Goal: Information Seeking & Learning: Check status

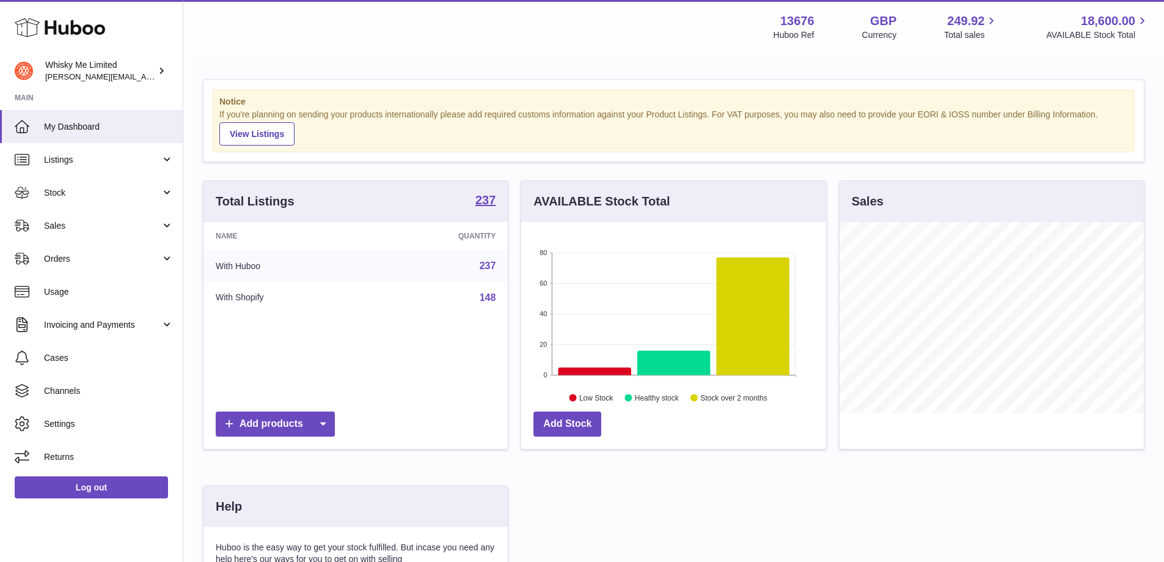
scroll to position [191, 305]
click at [107, 193] on span "Stock" at bounding box center [102, 193] width 117 height 12
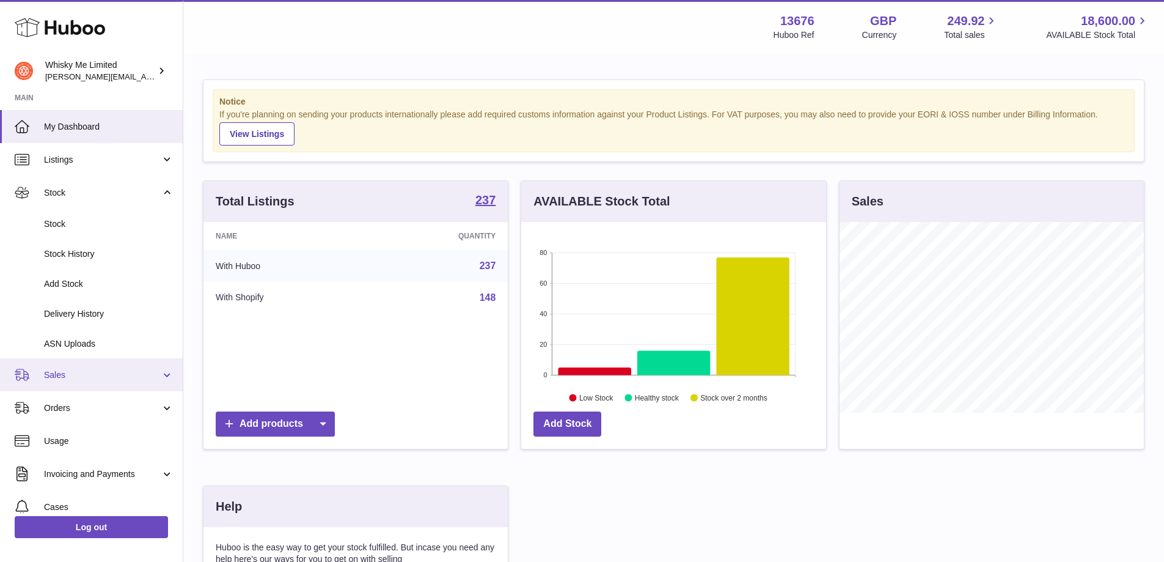
click at [46, 372] on span "Sales" at bounding box center [102, 375] width 117 height 12
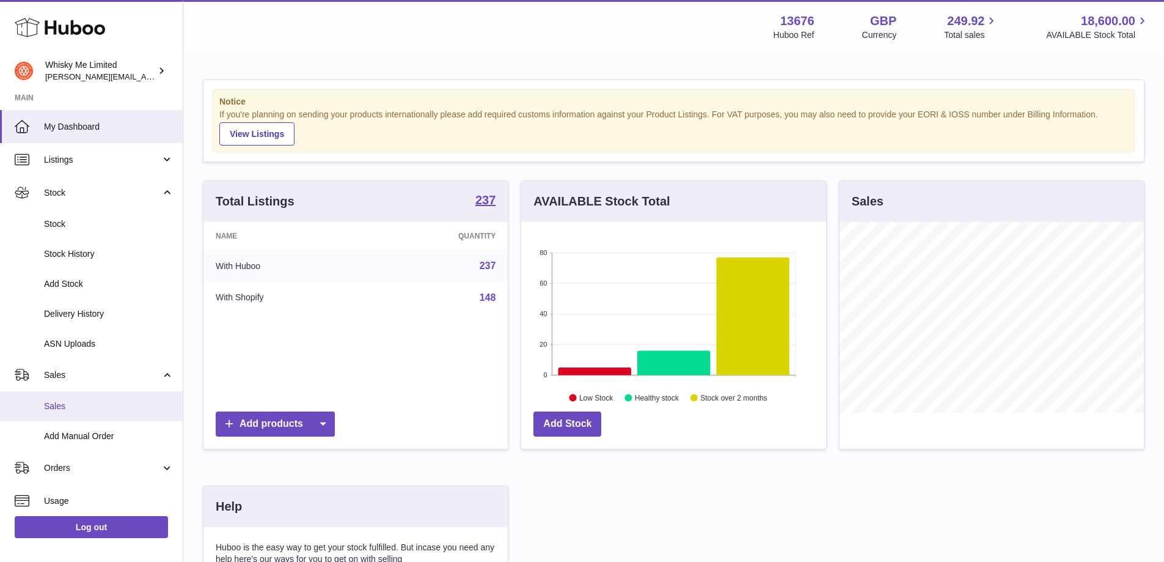
click at [53, 408] on span "Sales" at bounding box center [109, 406] width 130 height 12
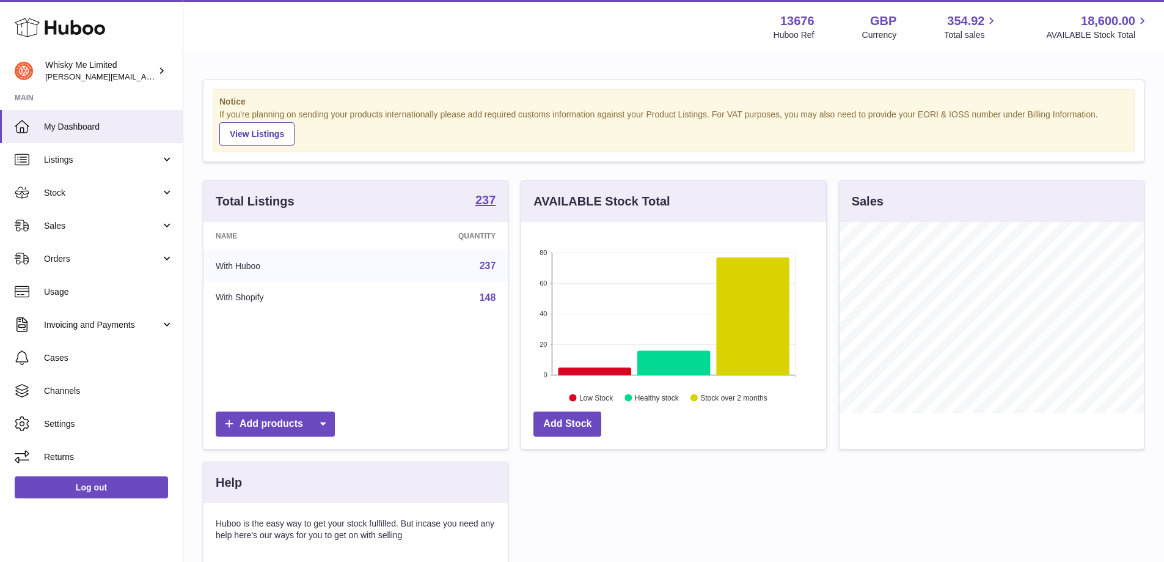
scroll to position [191, 305]
click at [57, 233] on link "Sales" at bounding box center [91, 225] width 183 height 33
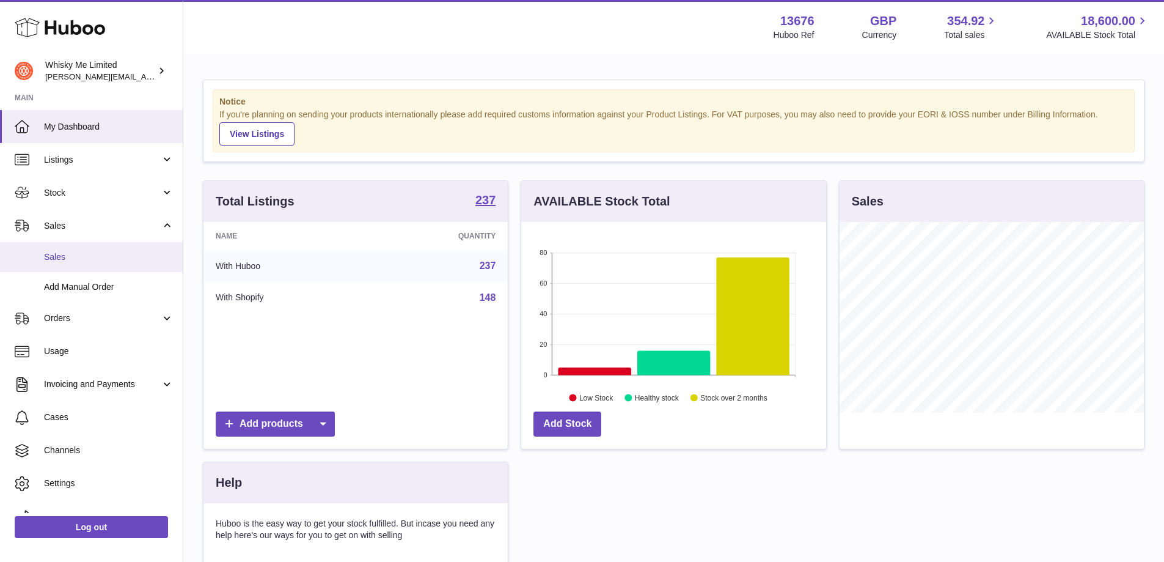
click at [62, 259] on span "Sales" at bounding box center [109, 257] width 130 height 12
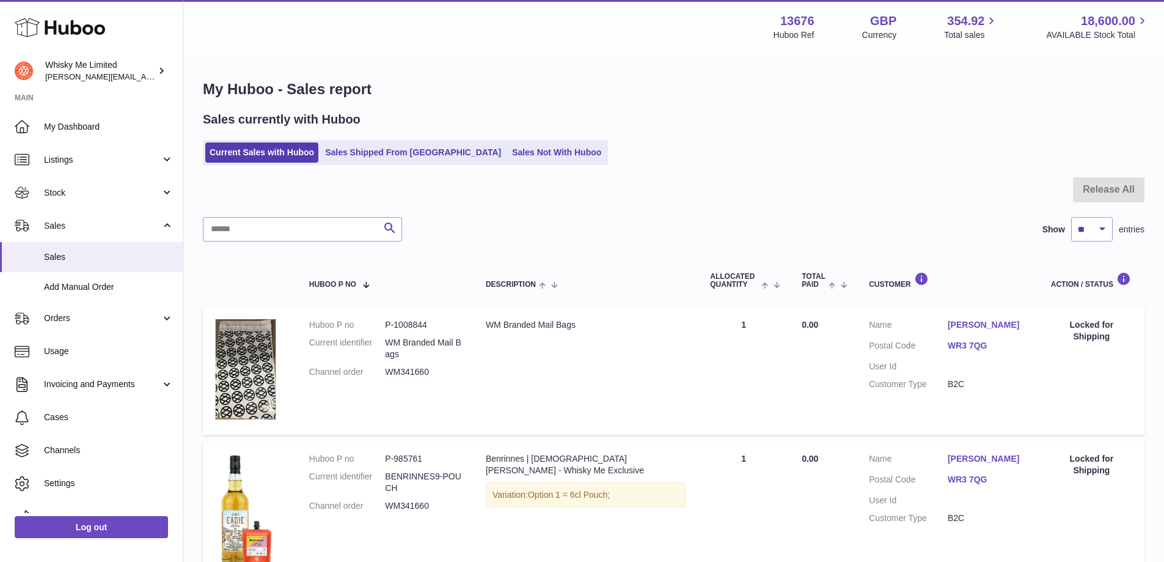
click at [401, 152] on link "Sales Shipped From [GEOGRAPHIC_DATA]" at bounding box center [413, 152] width 185 height 20
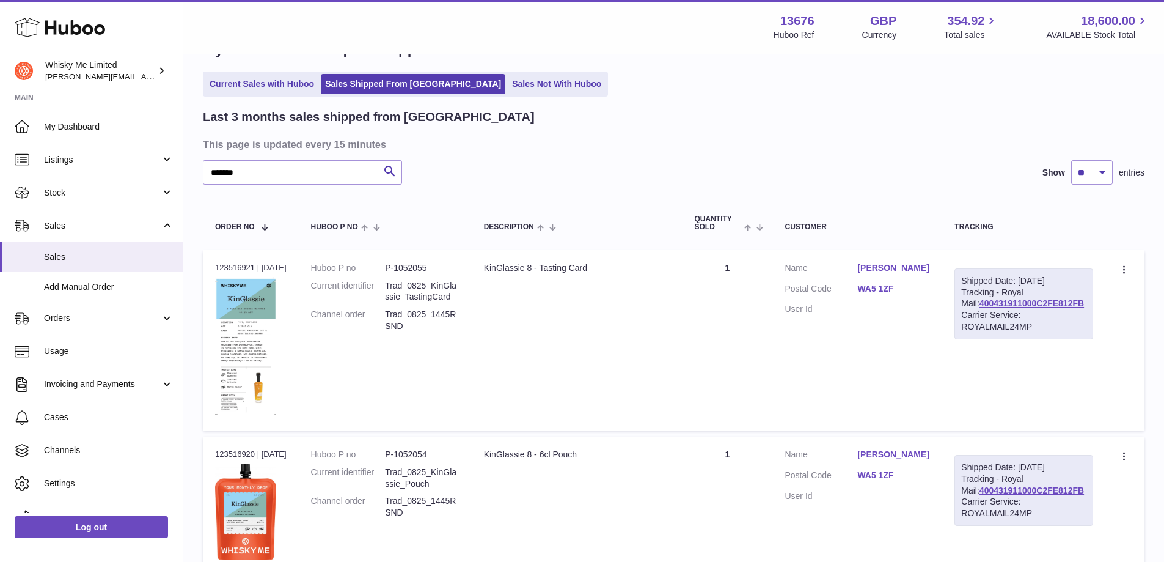
scroll to position [61, 0]
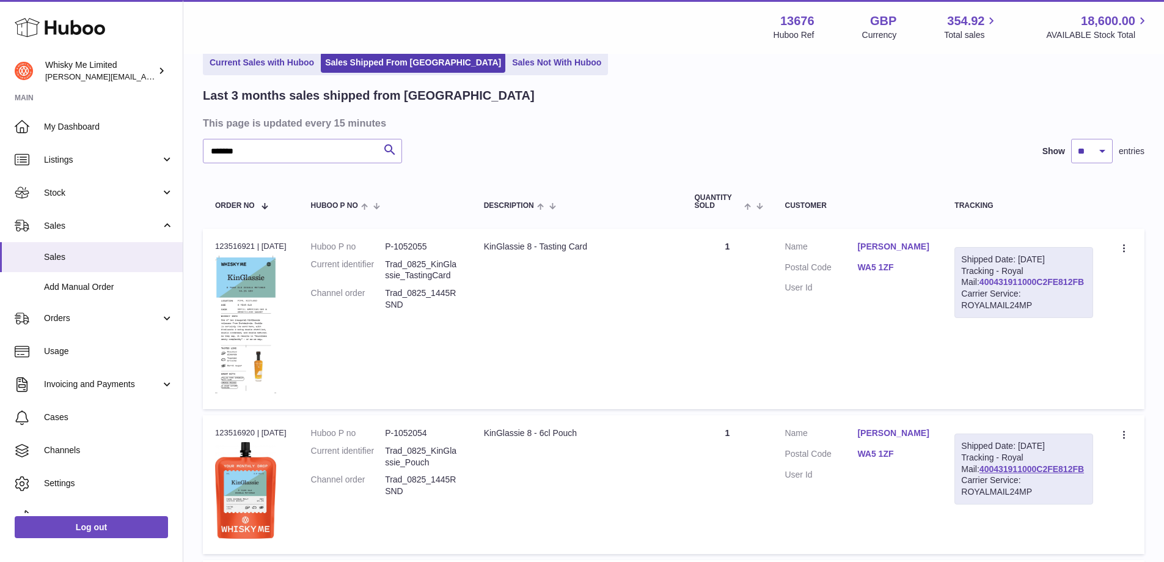
click at [1041, 287] on link "400431911000C2FE812FB" at bounding box center [1032, 282] width 105 height 10
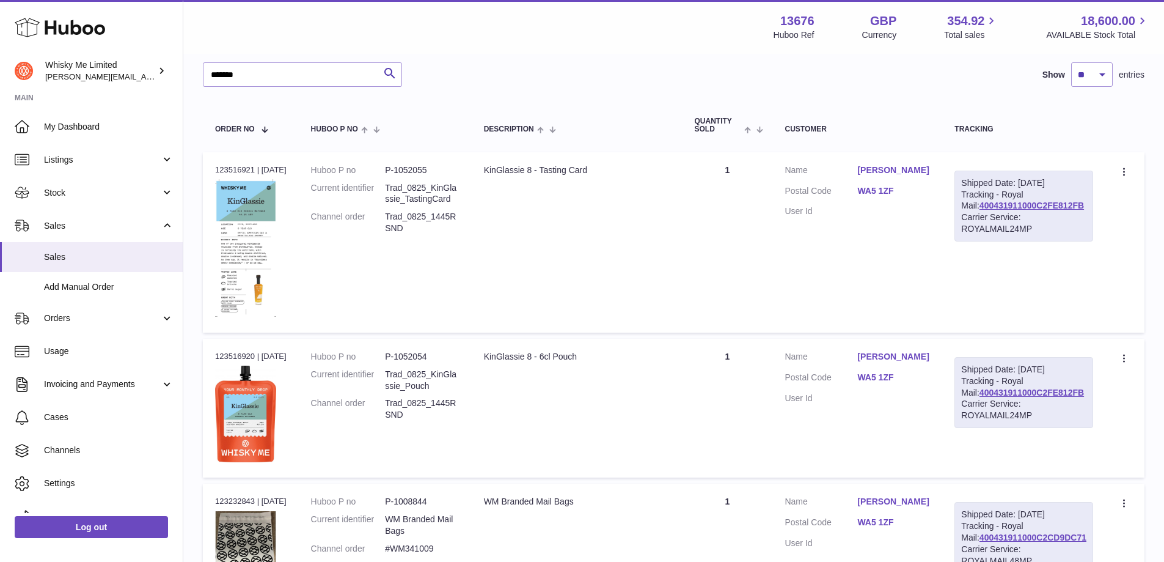
scroll to position [0, 0]
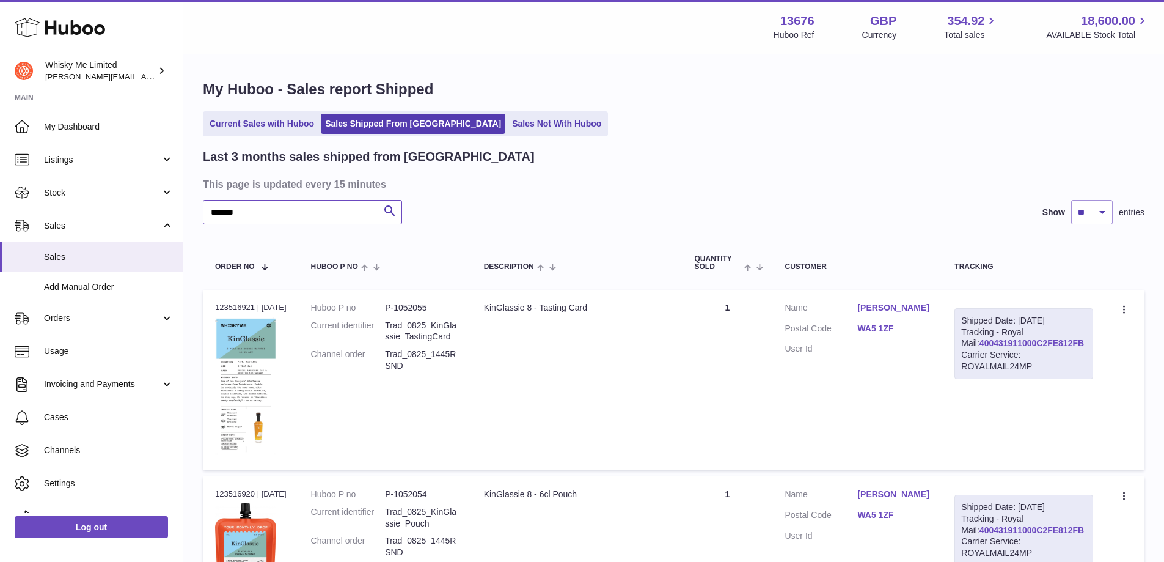
click at [255, 215] on input "*******" at bounding box center [302, 212] width 199 height 24
click at [255, 213] on input "*******" at bounding box center [302, 212] width 199 height 24
paste input "*"
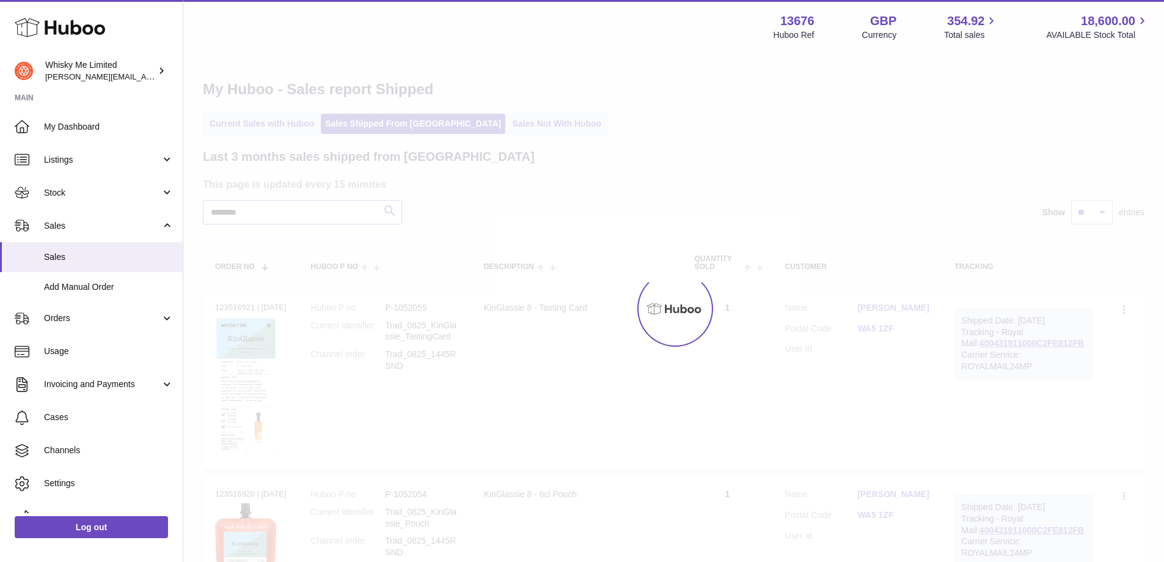
type input "********"
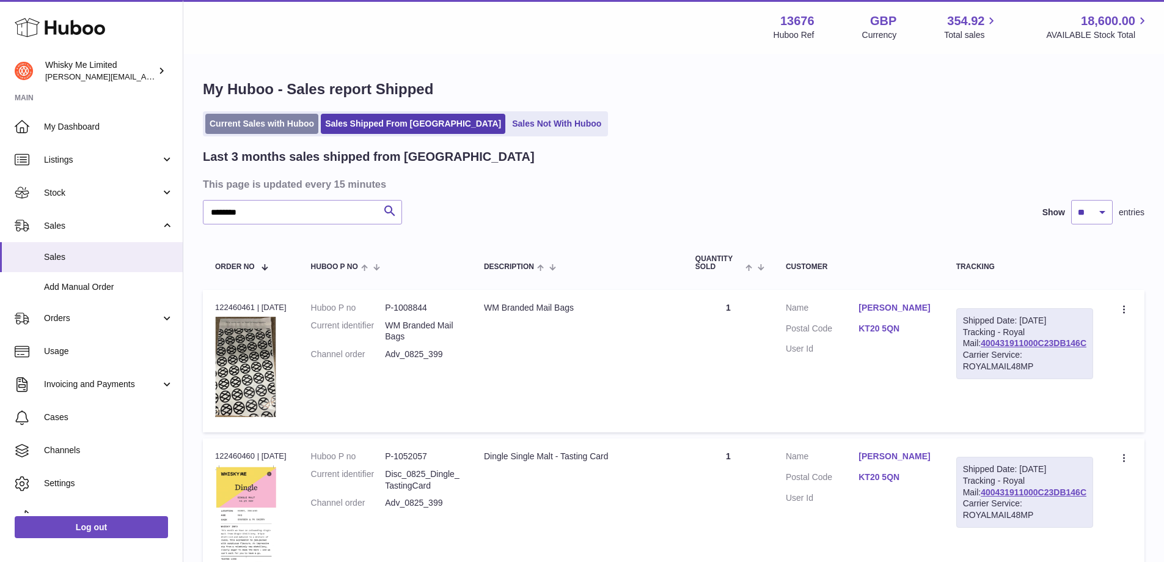
click at [241, 122] on link "Current Sales with Huboo" at bounding box center [261, 124] width 113 height 20
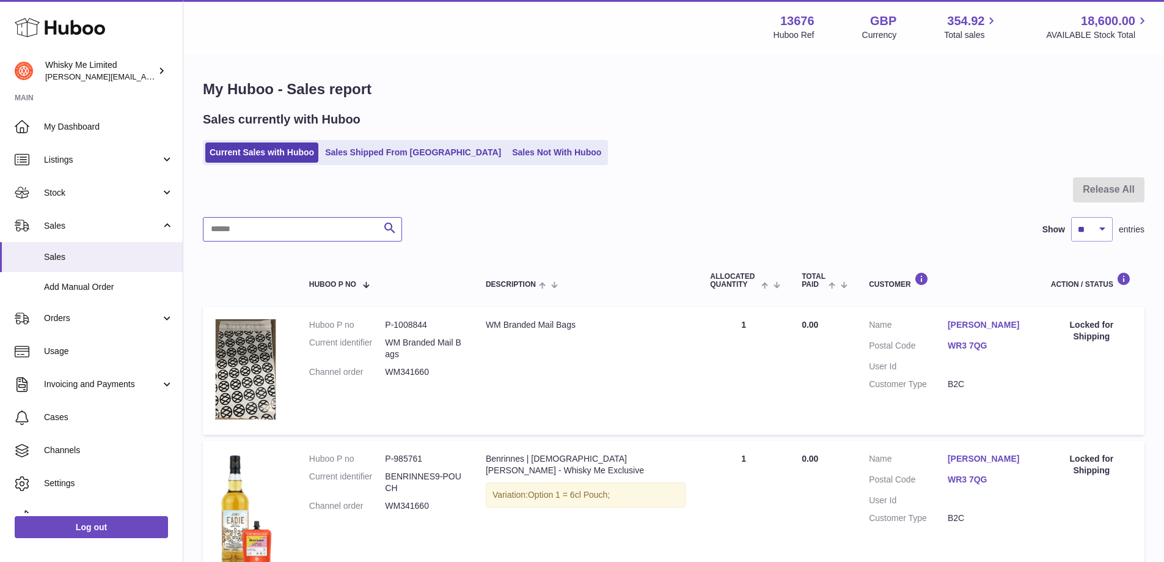
click at [296, 234] on input "text" at bounding box center [302, 229] width 199 height 24
paste input "********"
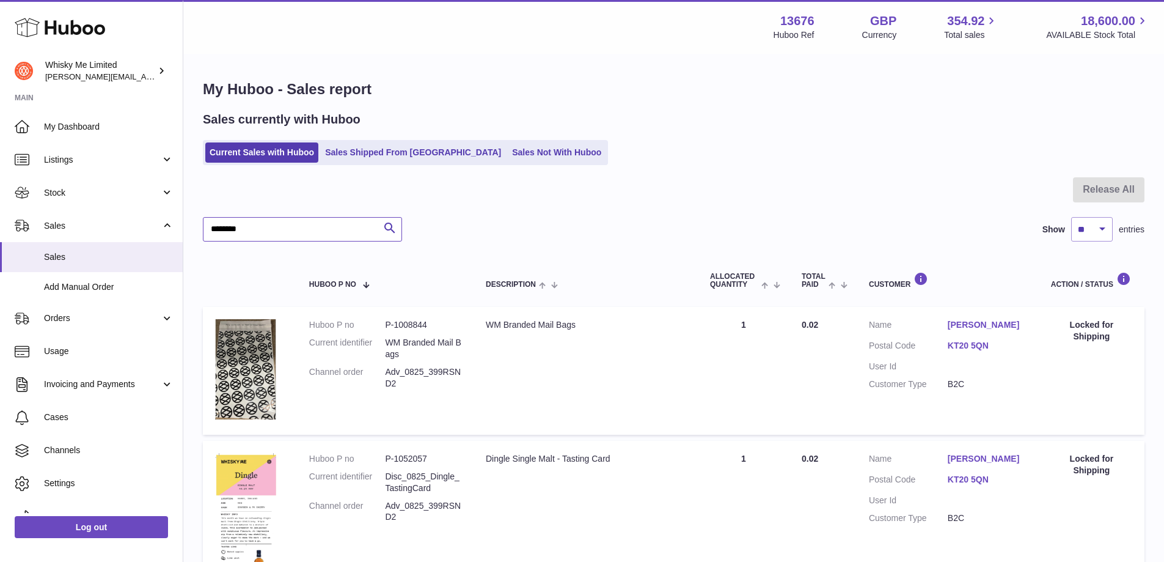
click at [313, 227] on input "********" at bounding box center [302, 229] width 199 height 24
type input "*"
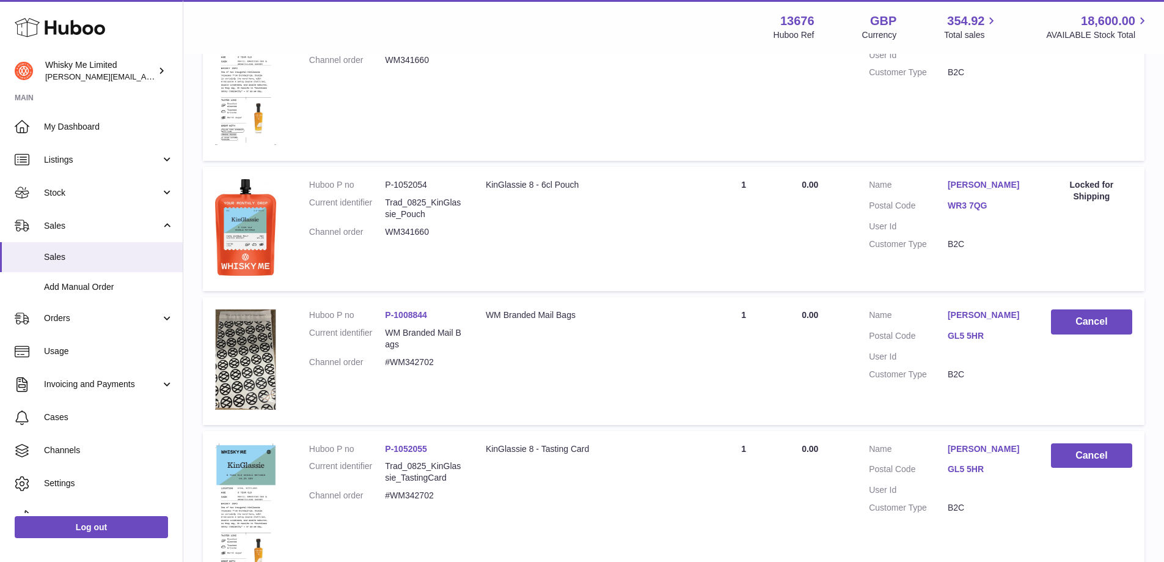
scroll to position [1345, 0]
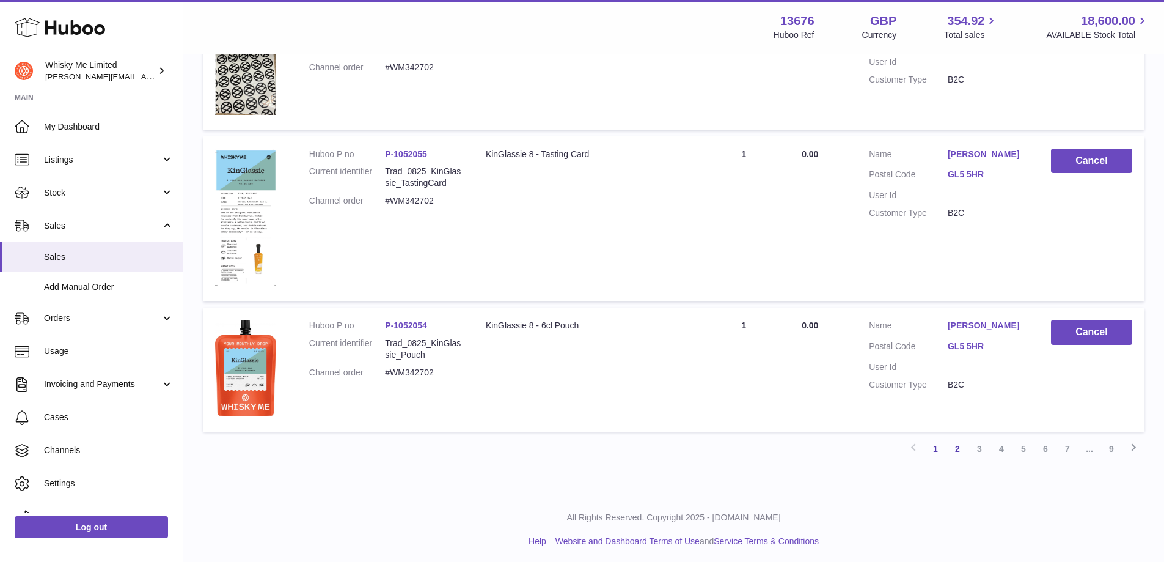
click at [962, 448] on link "2" at bounding box center [958, 449] width 22 height 22
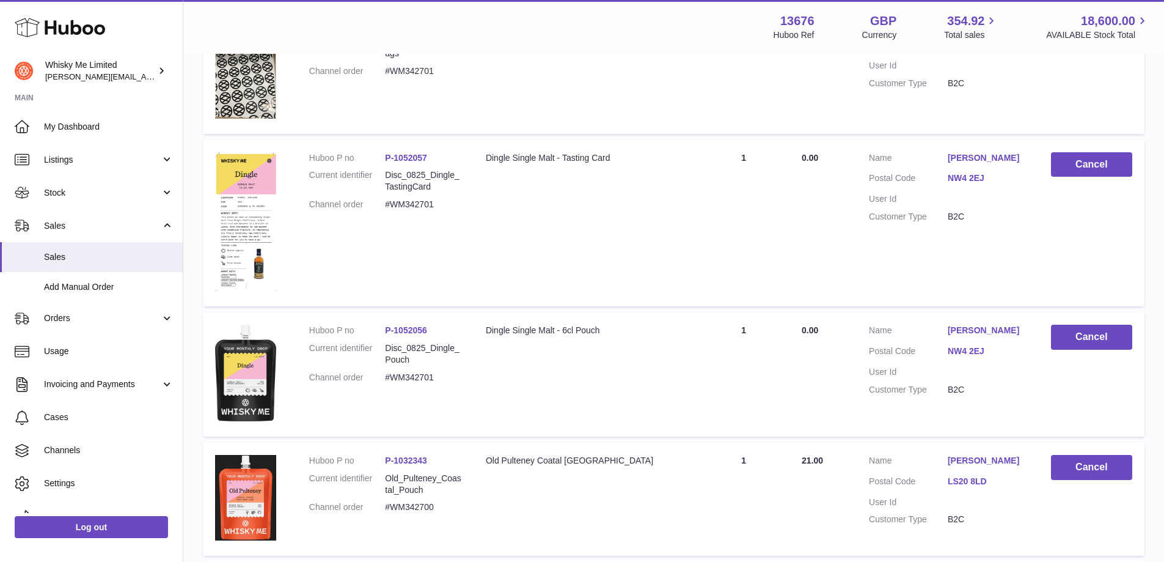
scroll to position [1300, 0]
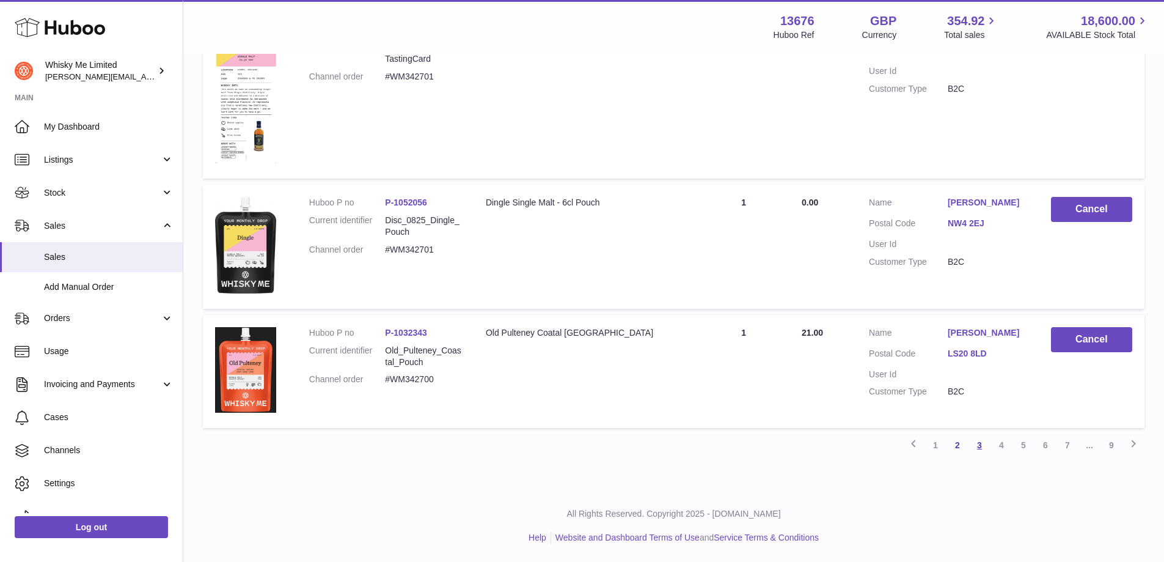
click at [974, 441] on link "3" at bounding box center [980, 445] width 22 height 22
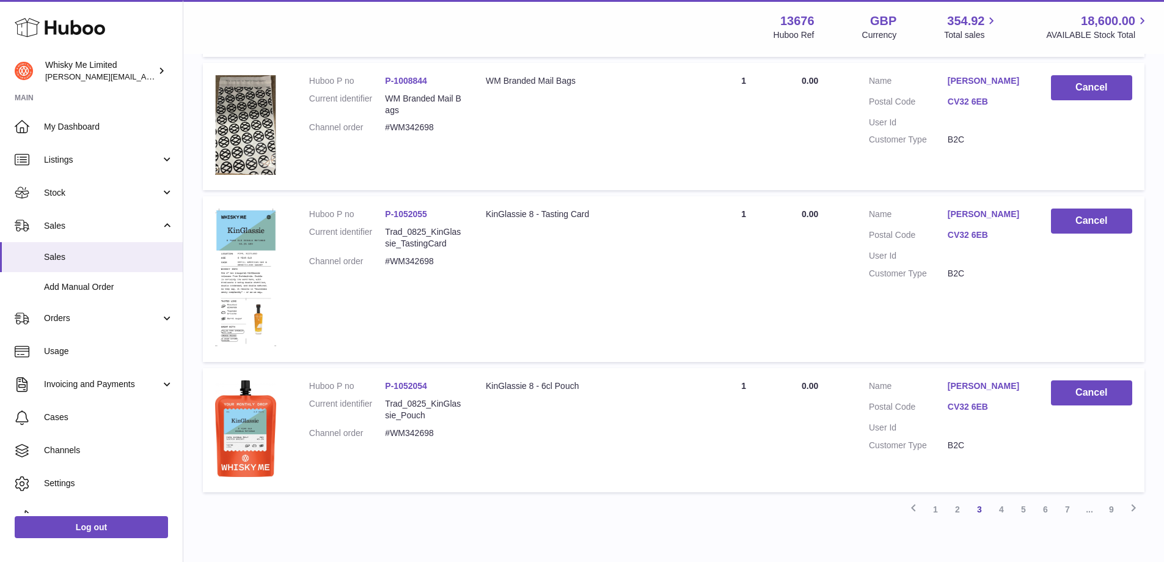
scroll to position [1214, 0]
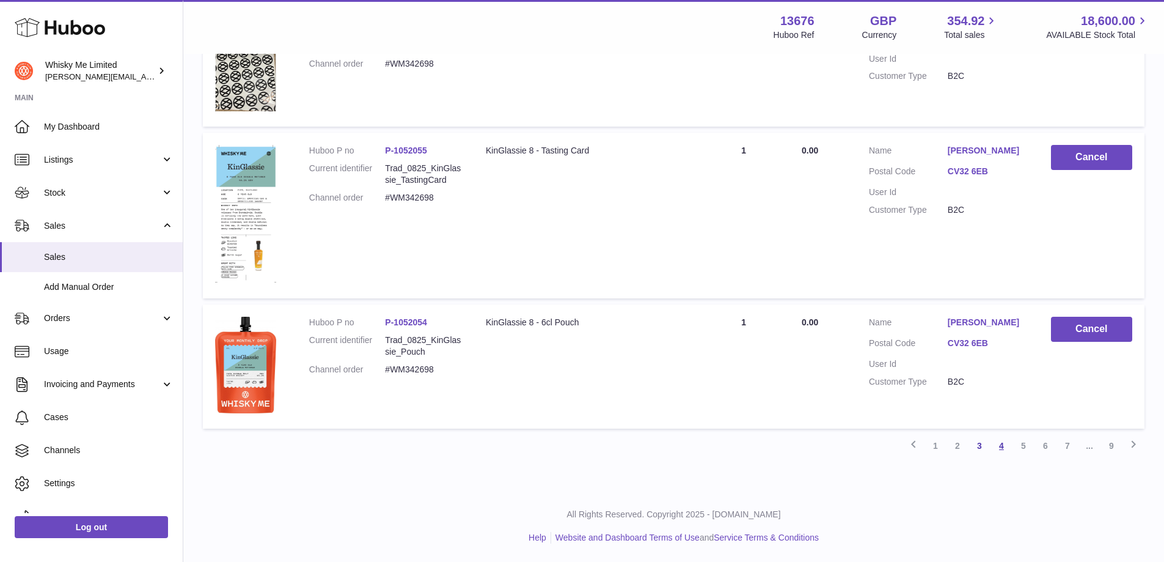
click at [994, 447] on link "4" at bounding box center [1002, 446] width 22 height 22
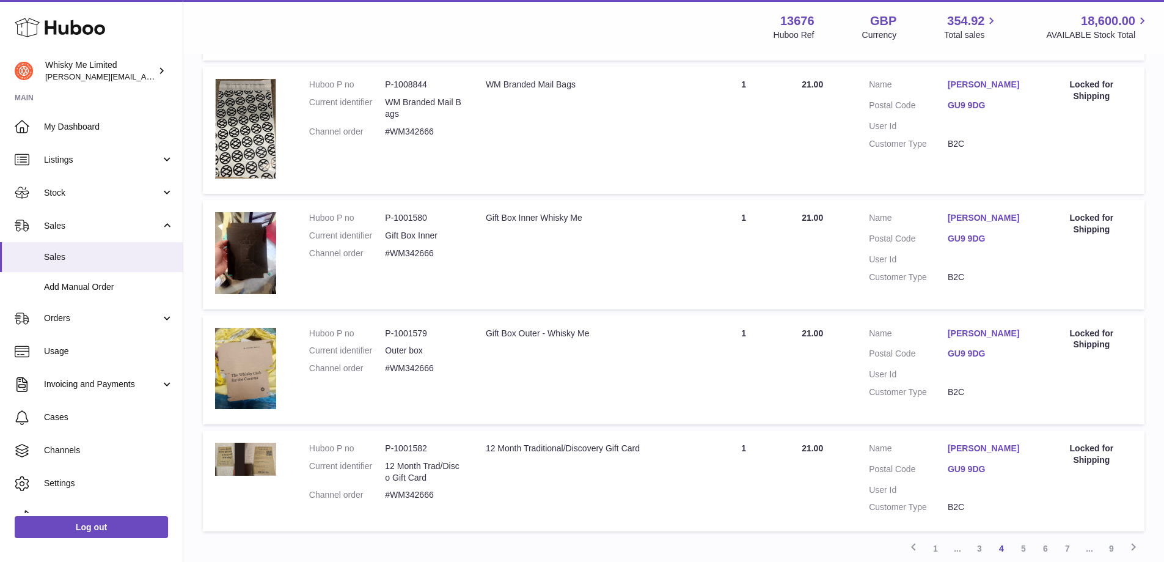
scroll to position [1202, 0]
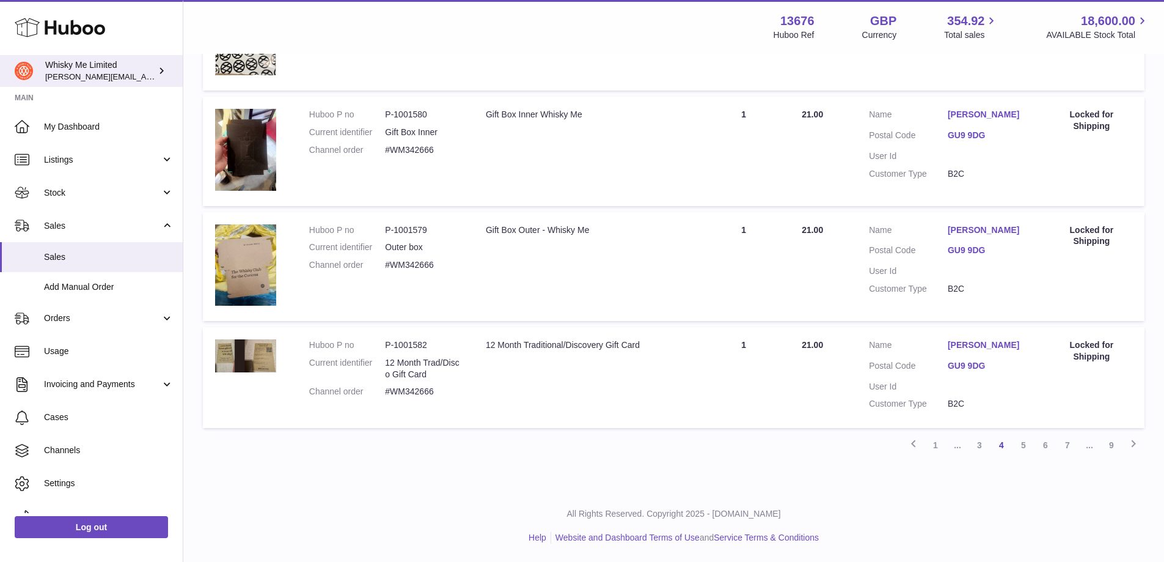
click at [175, 72] on link "Whisky Me Limited frances@whiskyshop.com" at bounding box center [91, 71] width 183 height 32
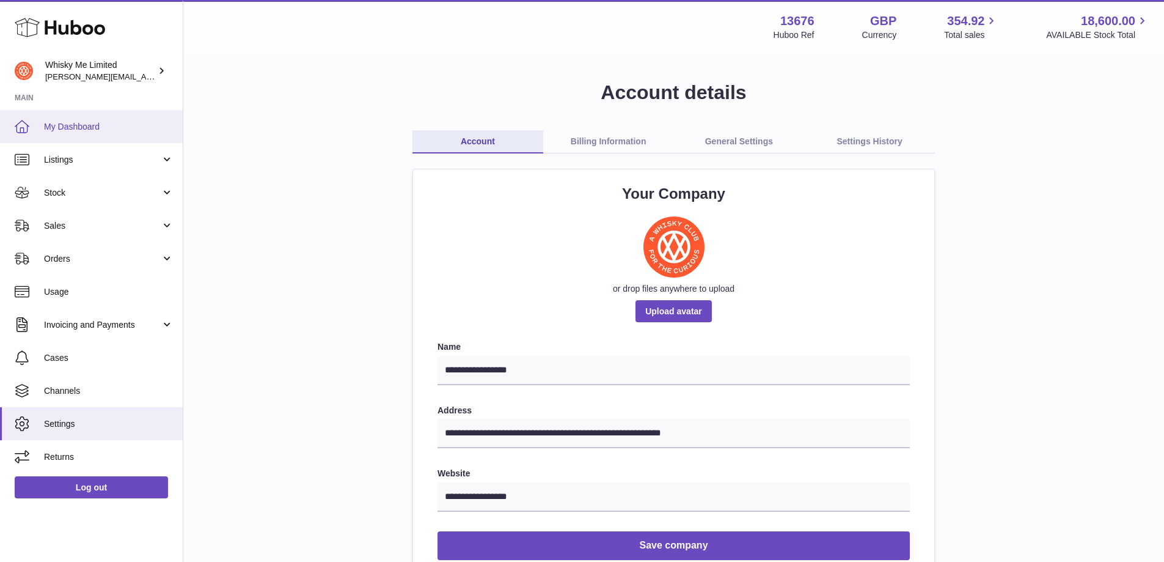
click at [59, 127] on span "My Dashboard" at bounding box center [109, 127] width 130 height 12
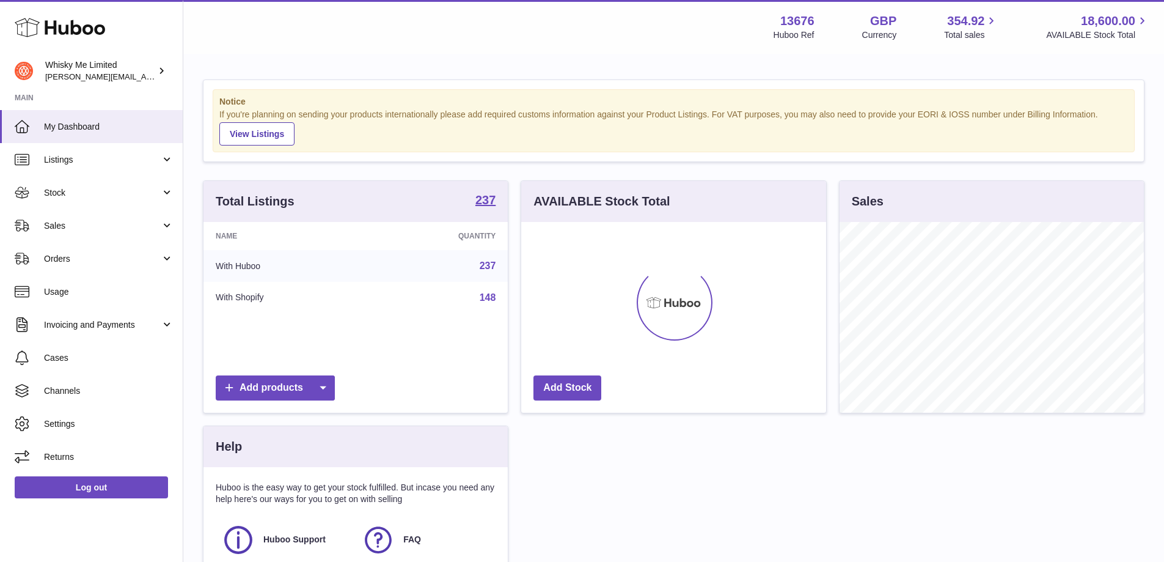
scroll to position [191, 305]
